Goal: Check status: Check status

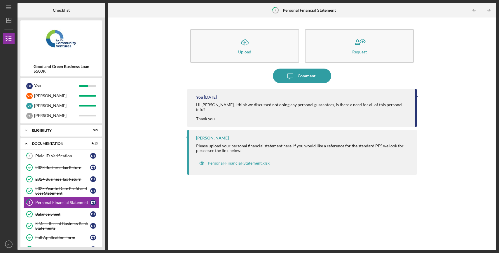
scroll to position [2, 0]
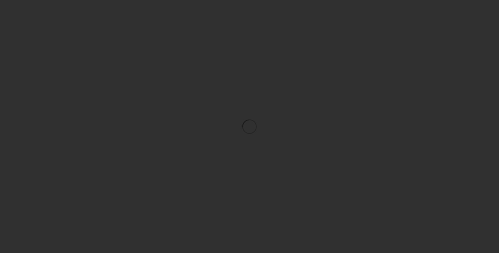
scroll to position [2, 0]
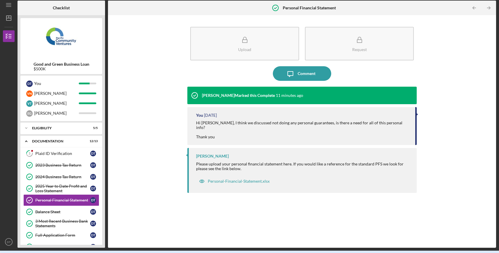
click at [432, 170] on div "Upload Request Icon/Message Comment [PERSON_NAME] Marked this Complete 11 minut…" at bounding box center [302, 131] width 382 height 227
click at [260, 129] on div "Hi [PERSON_NAME], I think we discussed not doing any personal guarantees, is th…" at bounding box center [302, 130] width 213 height 19
click at [57, 156] on div "Plaid ID Verification" at bounding box center [62, 153] width 55 height 5
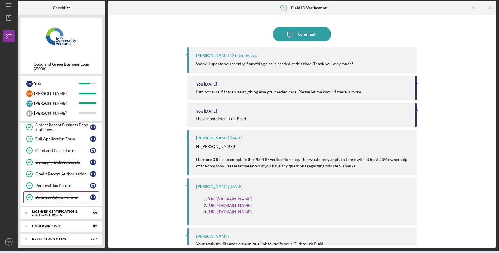
scroll to position [97, 0]
click at [69, 209] on div "Licenses, Certifications, and Contracts" at bounding box center [63, 212] width 63 height 7
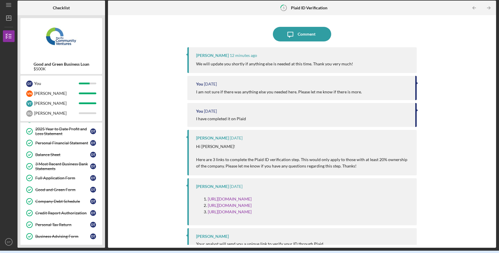
scroll to position [52, 0]
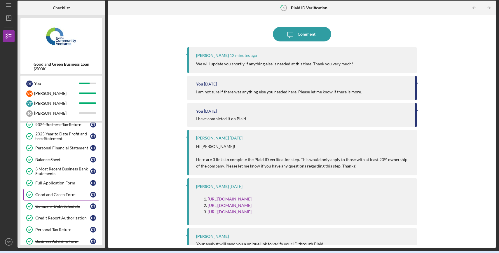
click at [53, 195] on link "Good and Green Form Good and Green Form D T" at bounding box center [61, 195] width 76 height 12
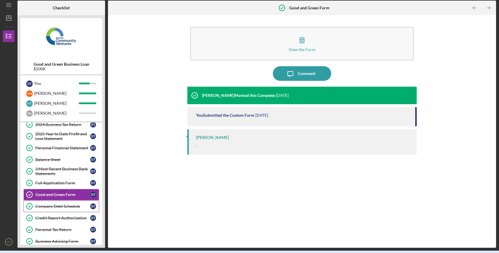
click at [53, 201] on link "Company Debt Schedule Company Debt Schedule D T" at bounding box center [61, 206] width 76 height 12
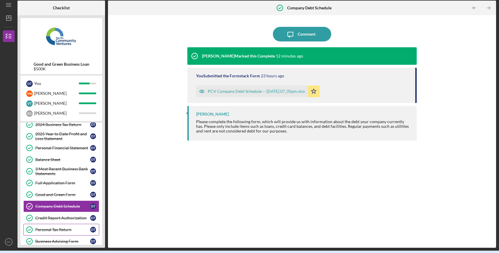
click at [58, 227] on div "Personal Tax Return" at bounding box center [62, 229] width 55 height 5
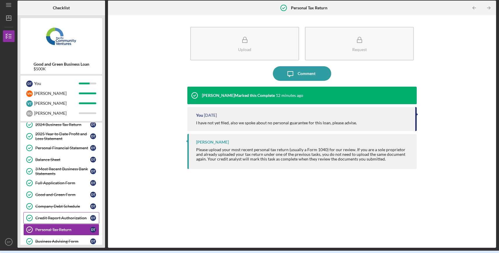
click at [58, 216] on div "Credit Report Authorization" at bounding box center [62, 218] width 55 height 5
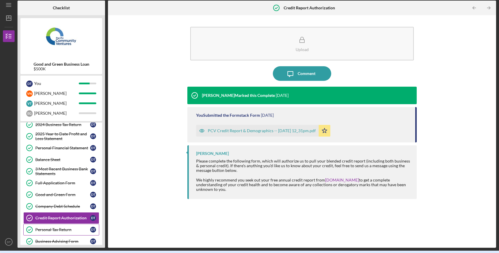
click at [56, 227] on div "Personal Tax Return" at bounding box center [62, 229] width 55 height 5
